Goal: Information Seeking & Learning: Check status

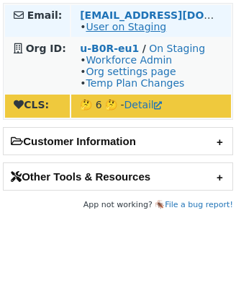
click at [115, 24] on link "User on Staging" at bounding box center [126, 27] width 81 height 12
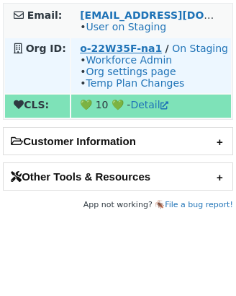
click at [117, 45] on strong "o-22W35F-na1" at bounding box center [121, 49] width 82 height 12
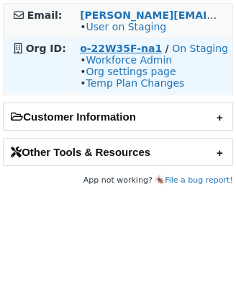
click at [99, 45] on strong "o-22W35F-na1" at bounding box center [121, 49] width 82 height 12
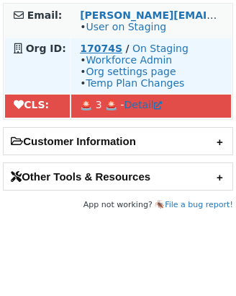
click at [106, 49] on strong "17074S" at bounding box center [101, 49] width 43 height 12
click at [92, 48] on strong "17074S" at bounding box center [101, 49] width 43 height 12
click at [95, 49] on strong "17074S" at bounding box center [101, 49] width 43 height 12
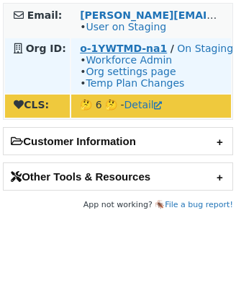
click at [122, 52] on strong "o-1YWTMD-na1" at bounding box center [123, 49] width 87 height 12
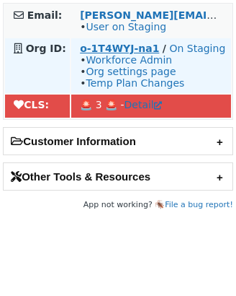
click at [107, 47] on strong "o-1T4WYJ-na1" at bounding box center [119, 49] width 79 height 12
